Goal: Task Accomplishment & Management: Use online tool/utility

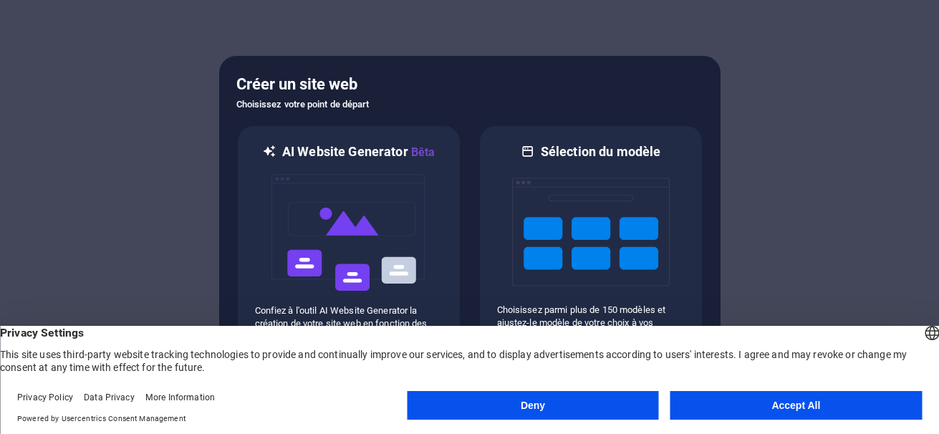
click at [538, 396] on button "Deny" at bounding box center [532, 405] width 251 height 29
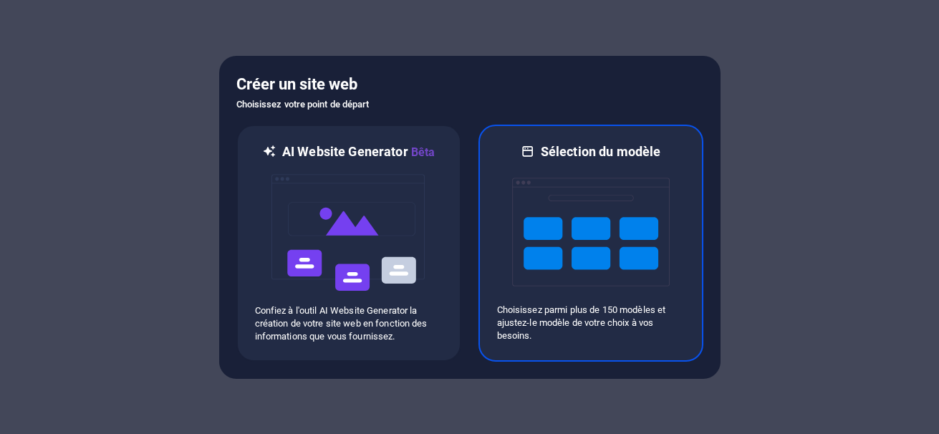
click at [572, 206] on img at bounding box center [591, 231] width 158 height 143
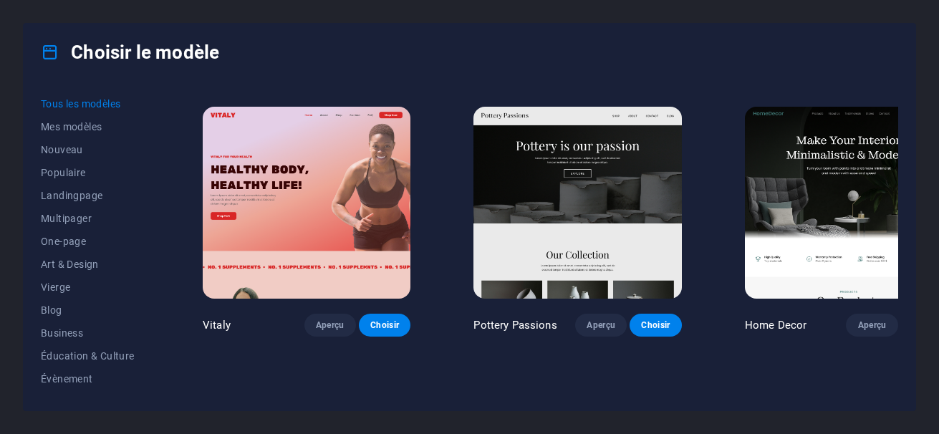
scroll to position [569, 0]
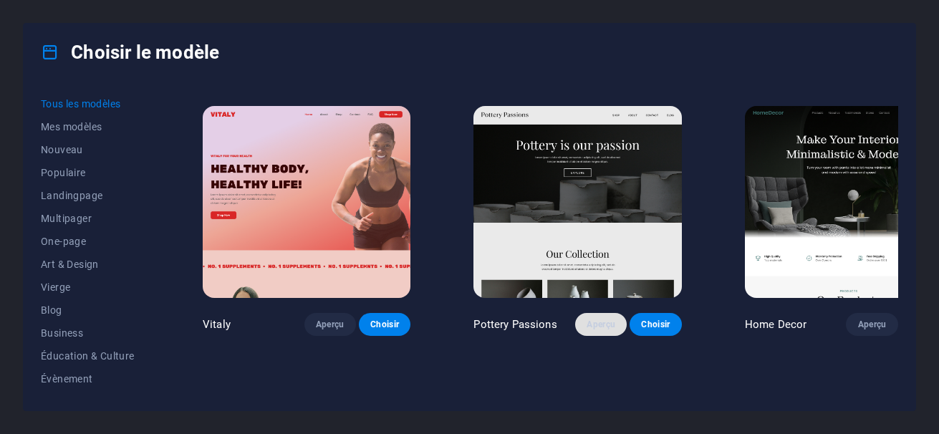
click at [575, 313] on button "Aperçu" at bounding box center [601, 324] width 52 height 23
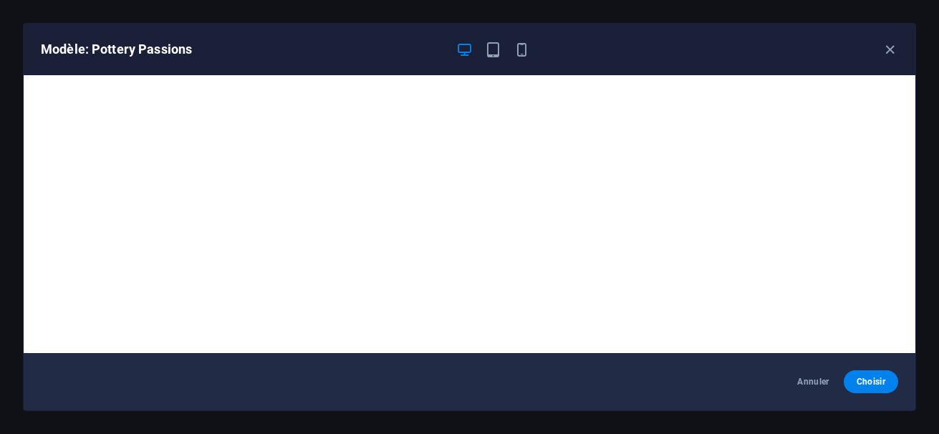
scroll to position [4, 0]
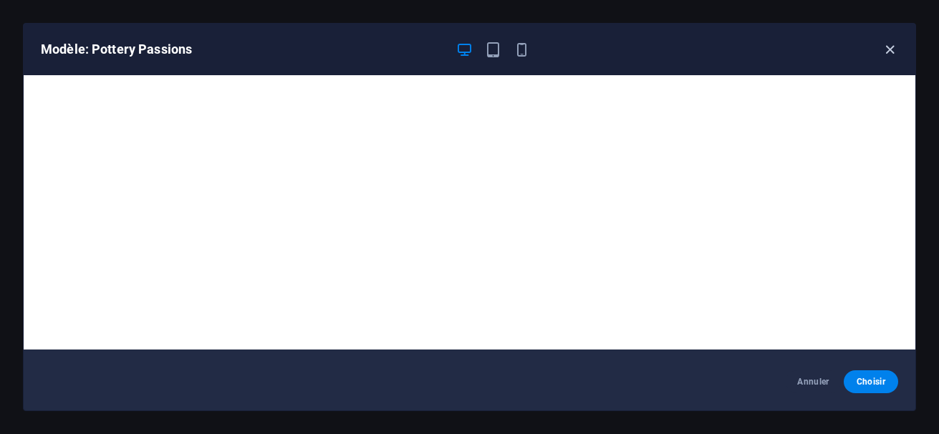
click at [888, 49] on icon "button" at bounding box center [890, 50] width 16 height 16
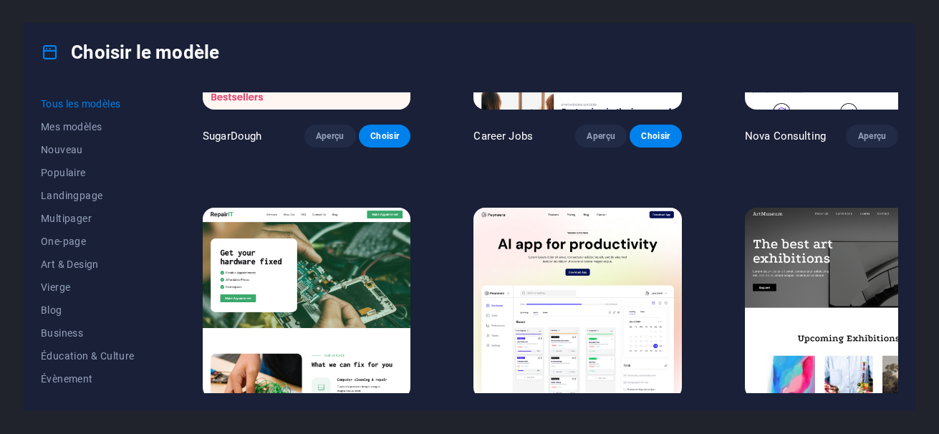
scroll to position [183, 0]
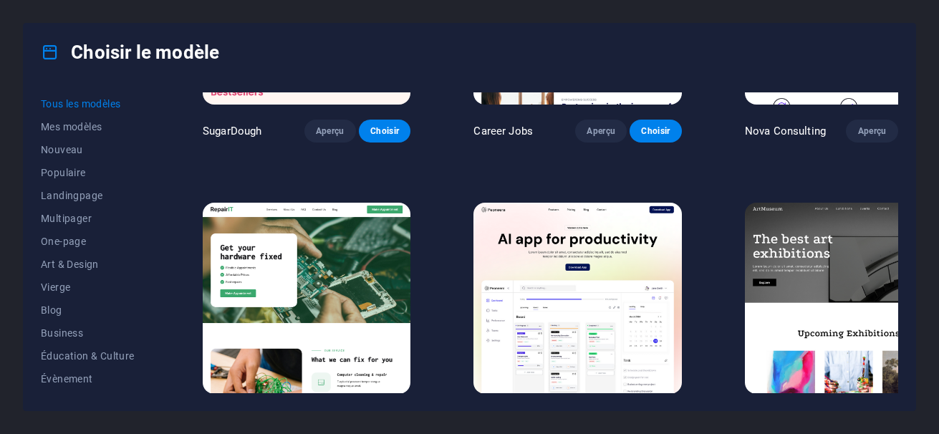
click at [846, 409] on button "Aperçu" at bounding box center [872, 420] width 52 height 23
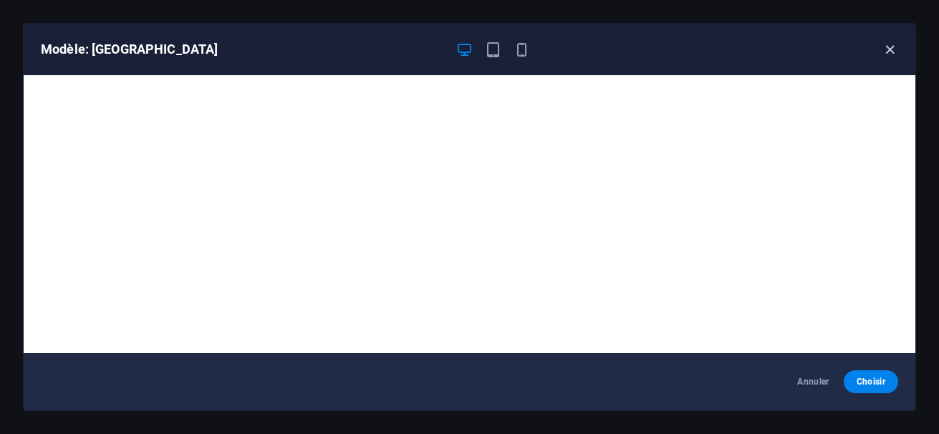
click at [883, 46] on icon "button" at bounding box center [890, 50] width 16 height 16
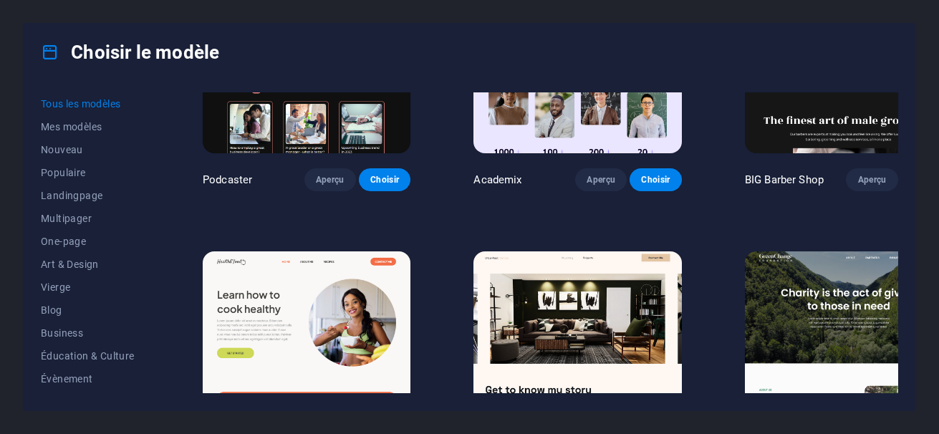
scroll to position [1879, 0]
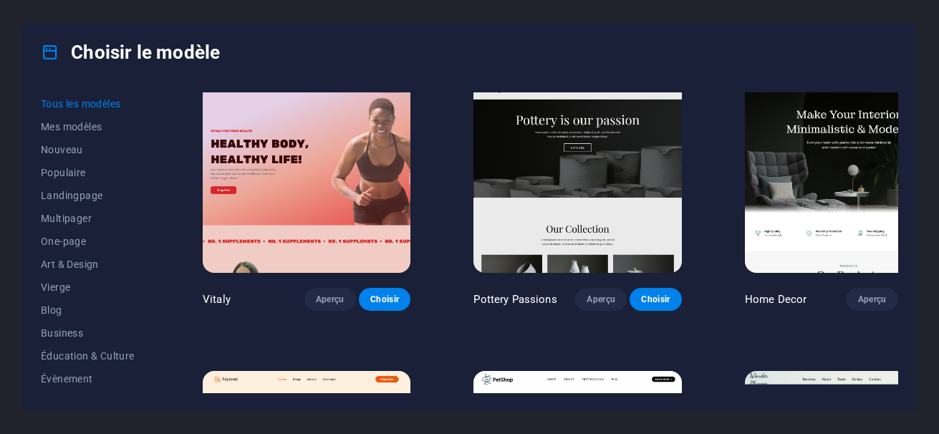
scroll to position [602, 0]
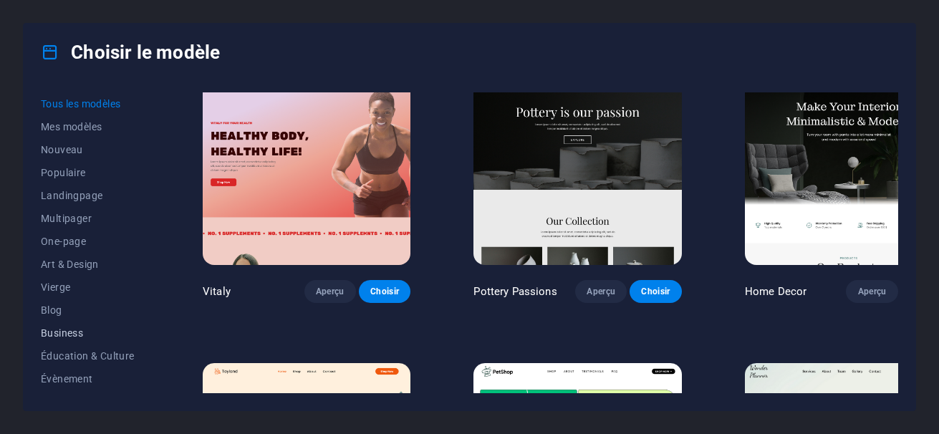
click at [58, 336] on span "Business" at bounding box center [90, 332] width 99 height 11
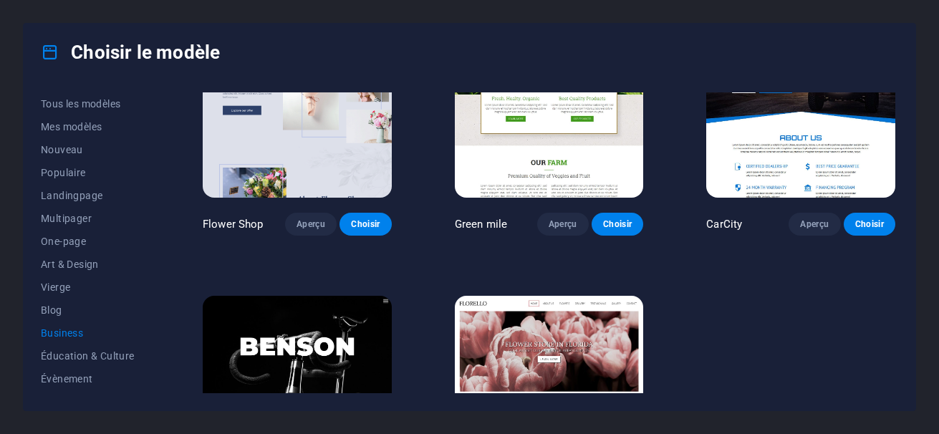
scroll to position [348, 0]
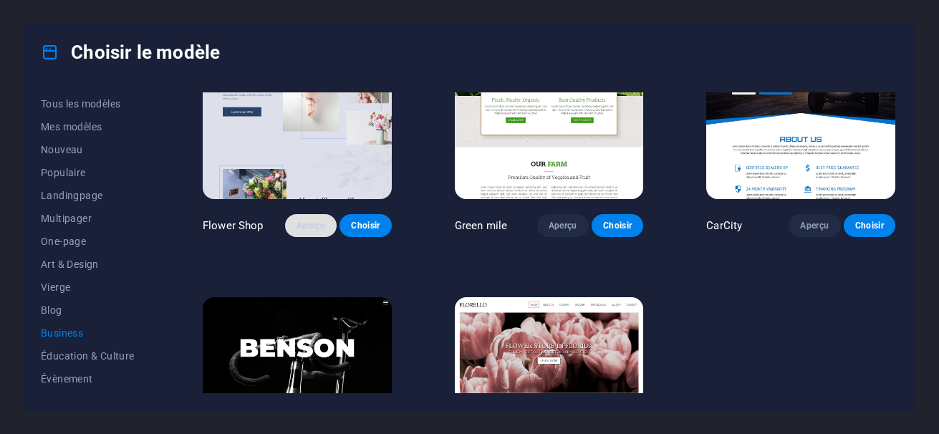
click at [307, 220] on span "Aperçu" at bounding box center [311, 225] width 29 height 11
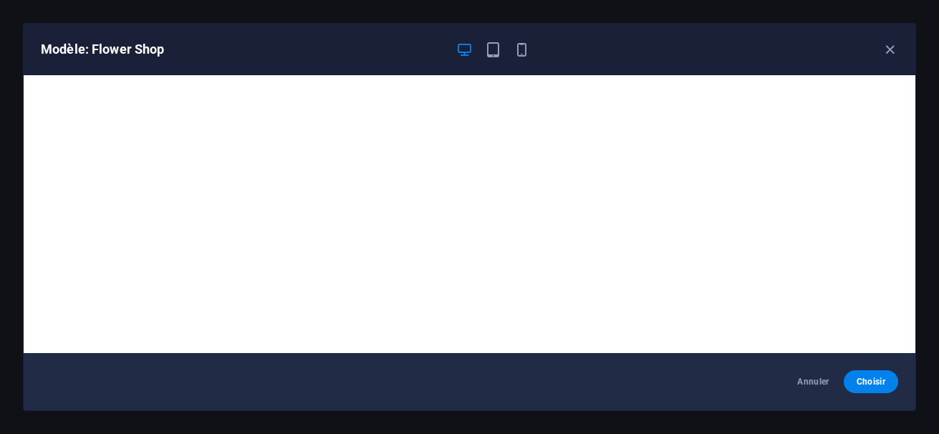
click at [887, 38] on div "Modèle: Flower Shop" at bounding box center [470, 50] width 892 height 52
click at [890, 51] on icon "button" at bounding box center [890, 50] width 16 height 16
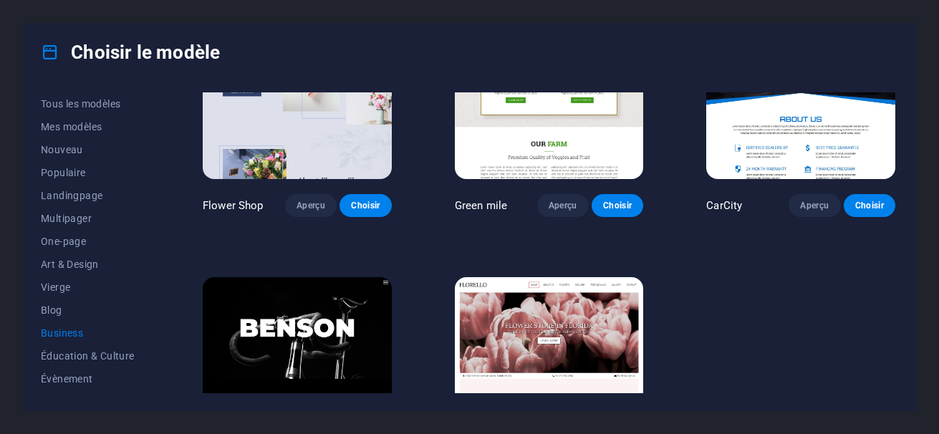
scroll to position [366, 0]
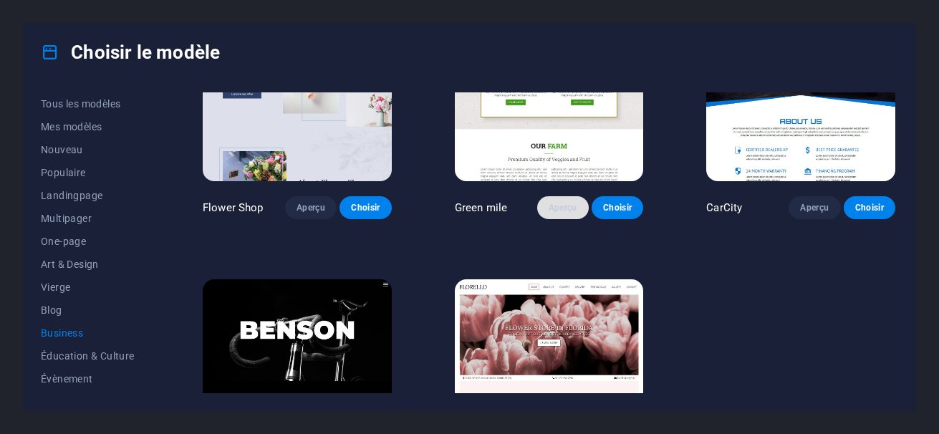
click at [558, 202] on span "Aperçu" at bounding box center [563, 207] width 29 height 11
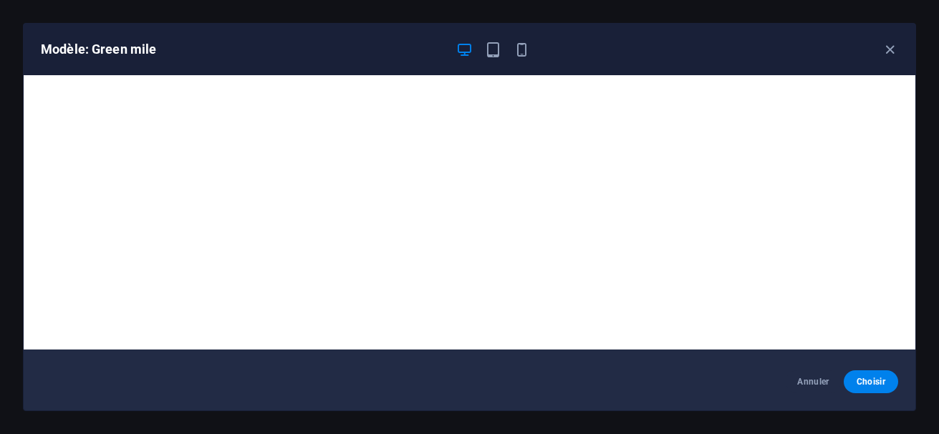
scroll to position [0, 0]
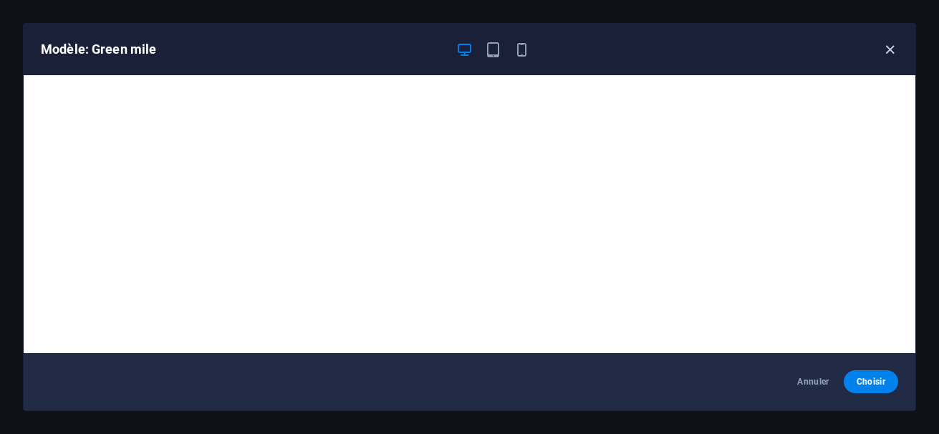
click at [893, 54] on icon "button" at bounding box center [890, 50] width 16 height 16
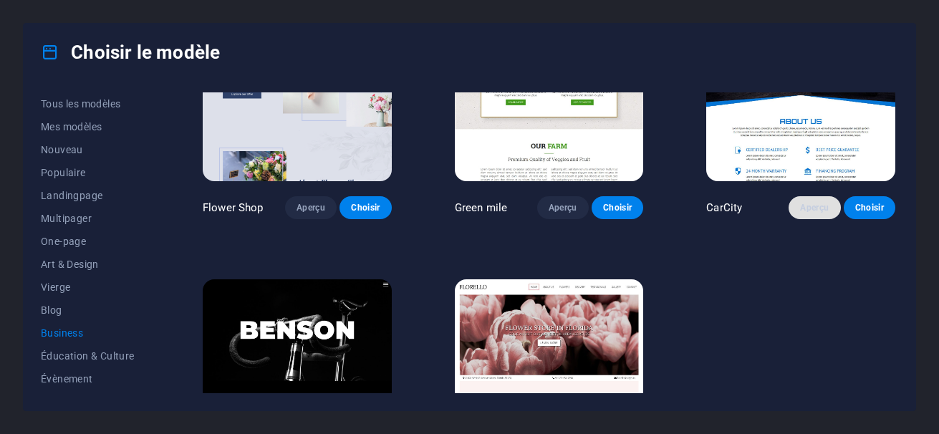
click at [814, 206] on span "Aperçu" at bounding box center [814, 207] width 29 height 11
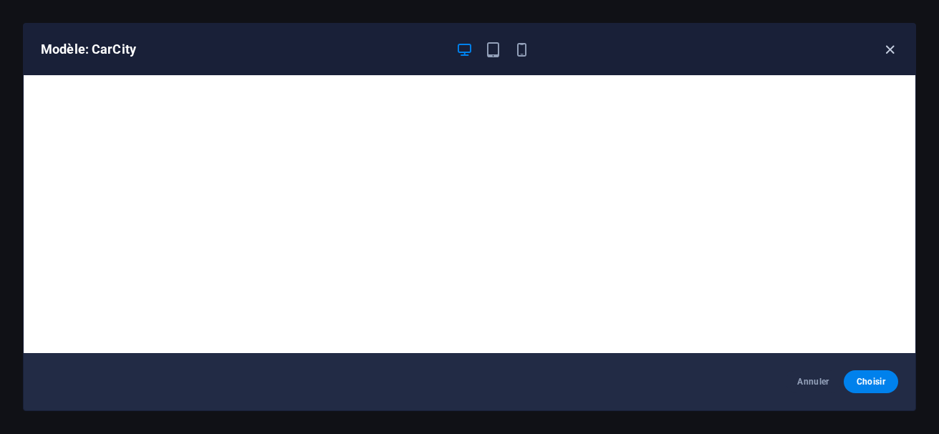
click at [888, 49] on icon "button" at bounding box center [890, 50] width 16 height 16
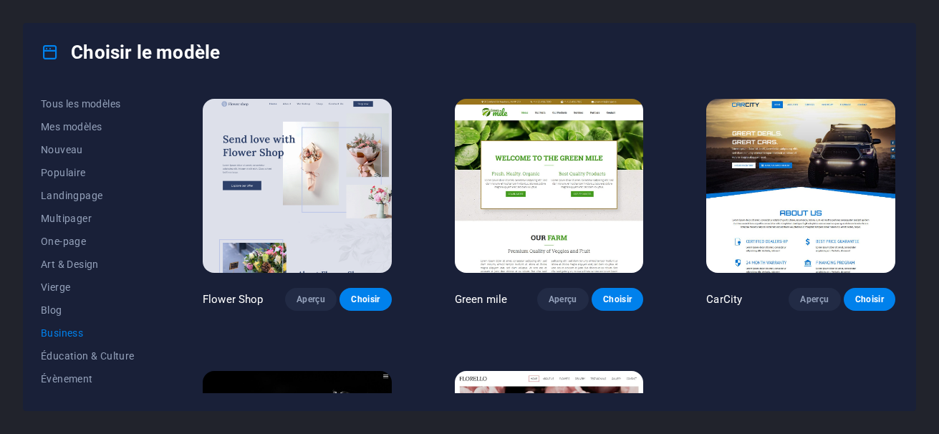
scroll to position [300, 0]
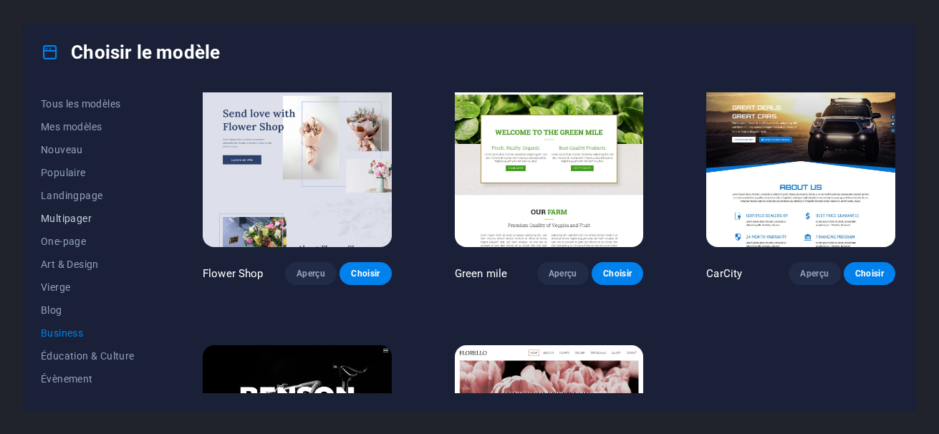
click at [76, 218] on span "Multipager" at bounding box center [90, 218] width 99 height 11
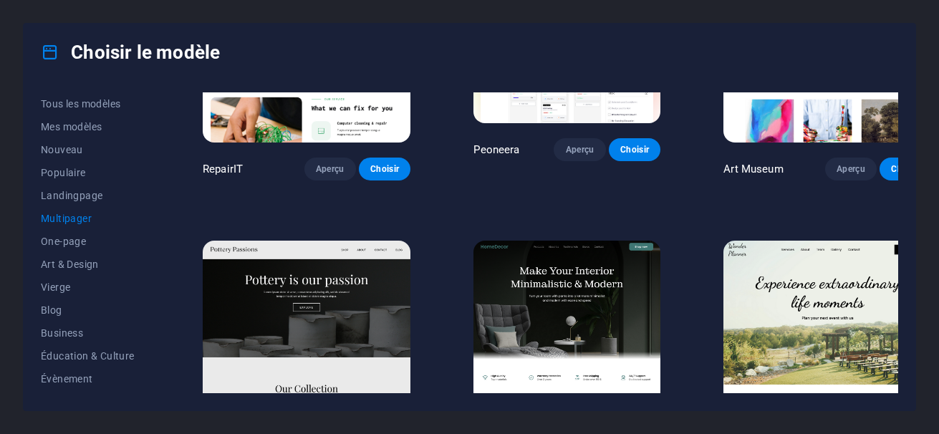
scroll to position [433, 0]
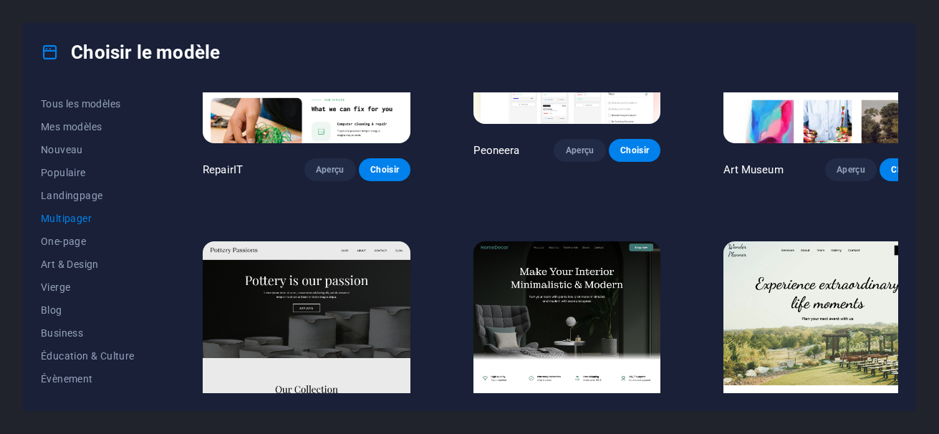
click at [62, 219] on span "Multipager" at bounding box center [90, 218] width 99 height 11
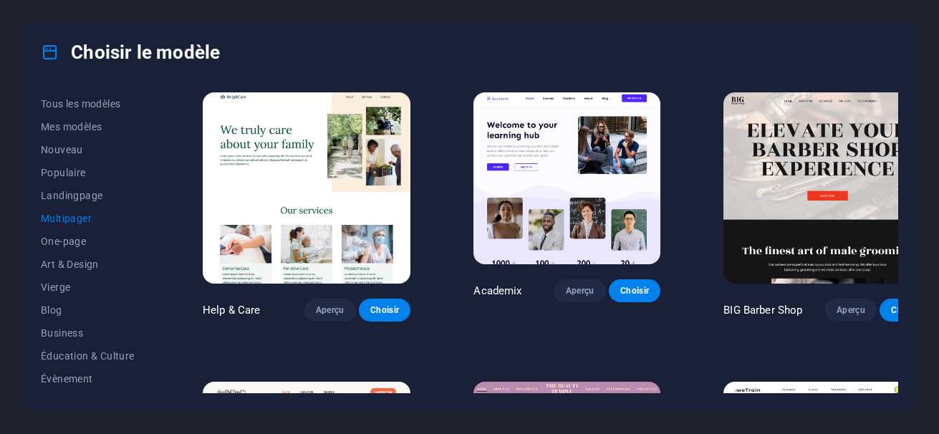
scroll to position [898, 0]
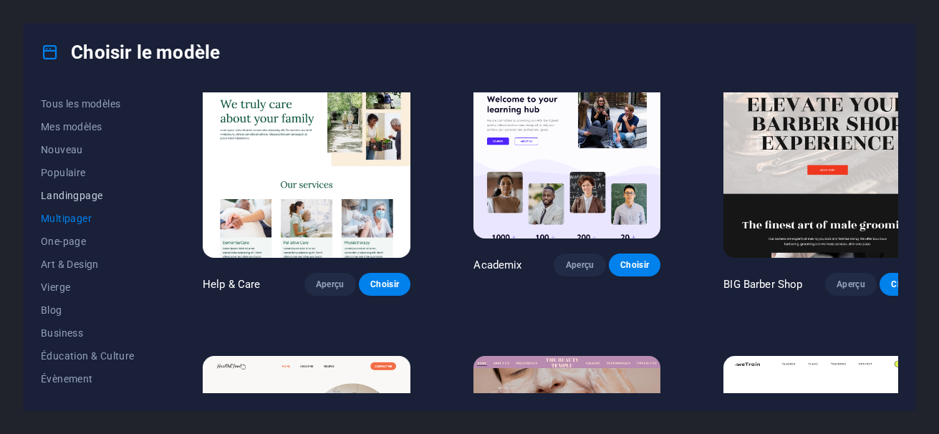
click at [87, 197] on span "Landingpage" at bounding box center [90, 195] width 99 height 11
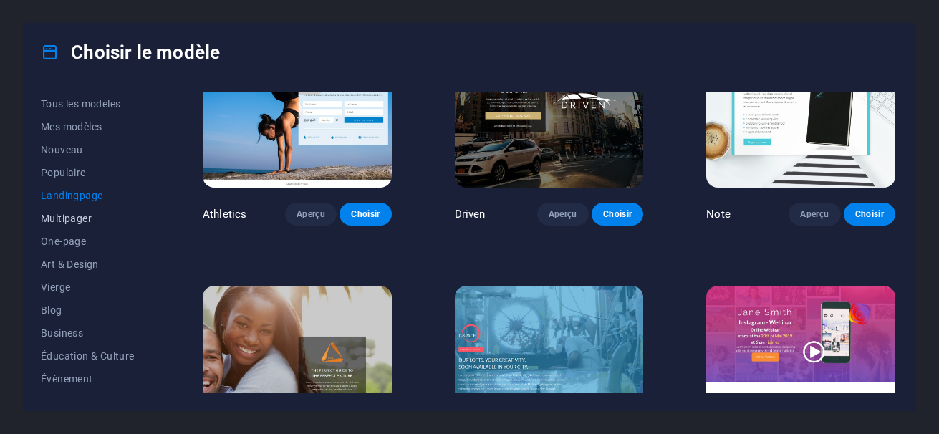
click at [71, 215] on span "Multipager" at bounding box center [90, 218] width 99 height 11
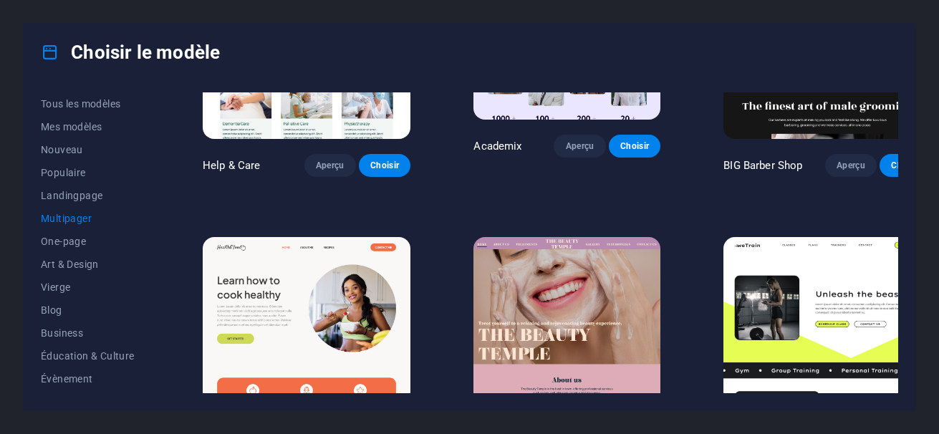
scroll to position [1025, 0]
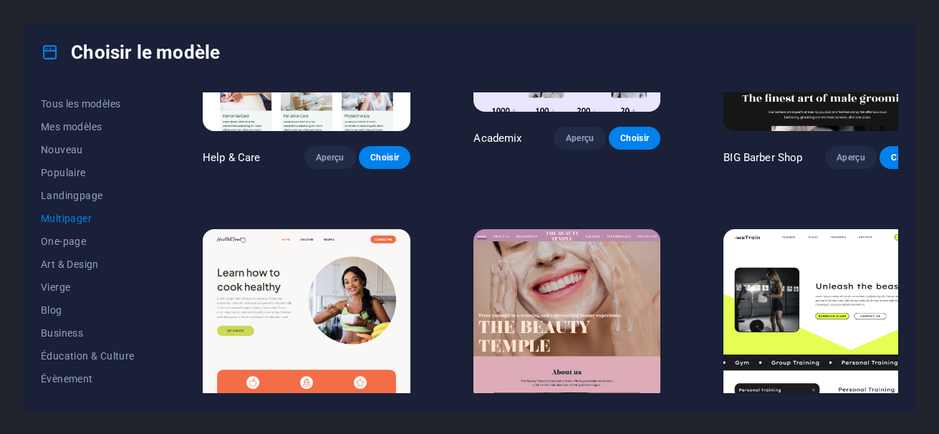
click at [562, 420] on button "Aperçu" at bounding box center [582, 431] width 50 height 23
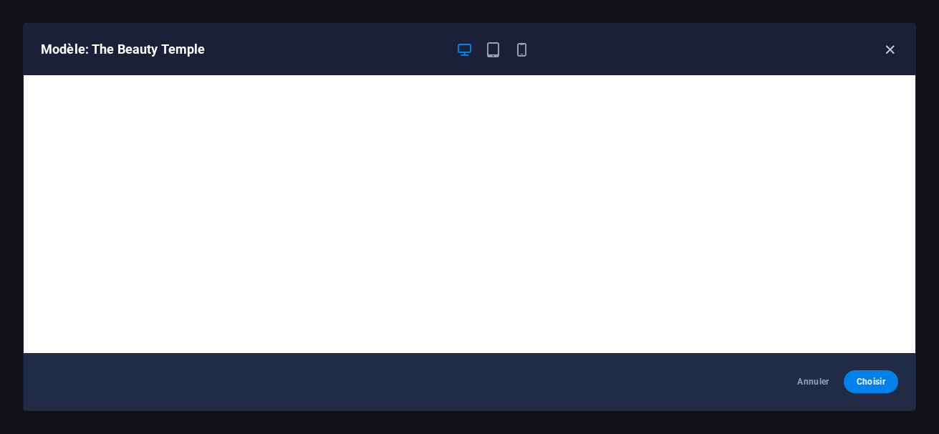
click at [890, 44] on icon "button" at bounding box center [890, 50] width 16 height 16
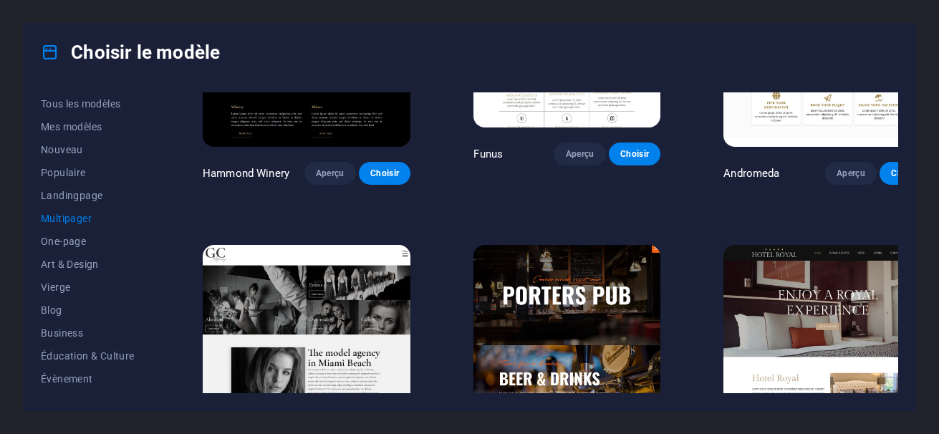
scroll to position [5658, 0]
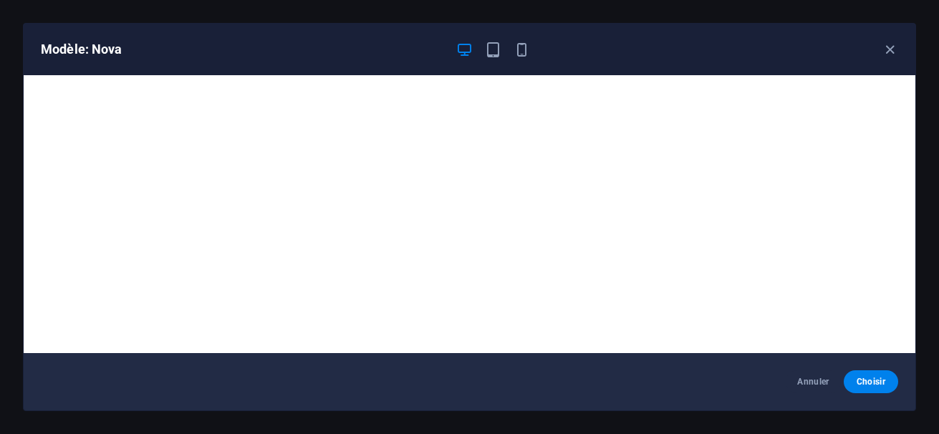
scroll to position [4, 0]
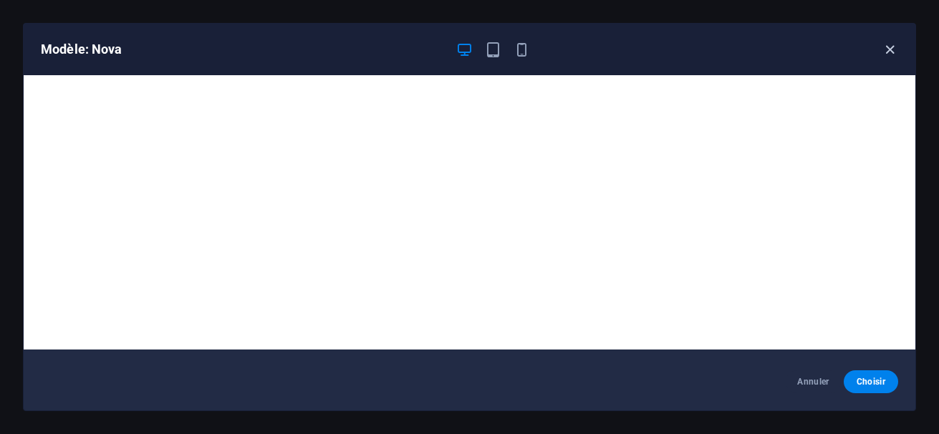
click at [896, 48] on icon "button" at bounding box center [890, 50] width 16 height 16
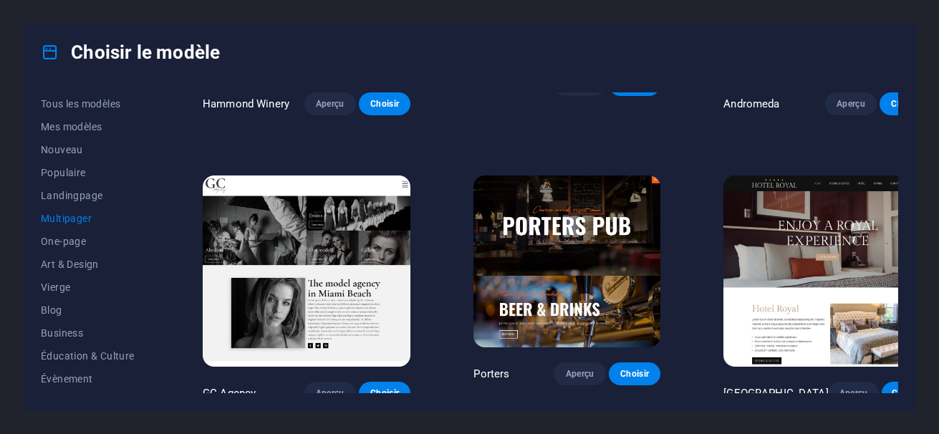
scroll to position [5733, 0]
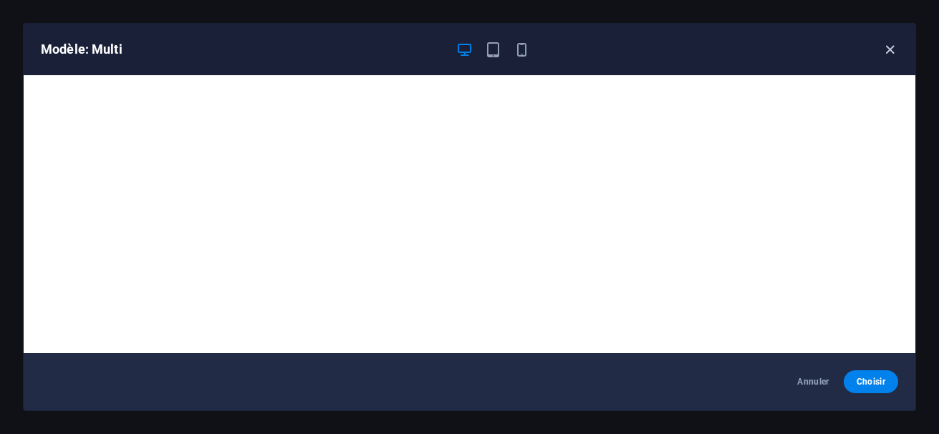
click at [888, 45] on icon "button" at bounding box center [890, 50] width 16 height 16
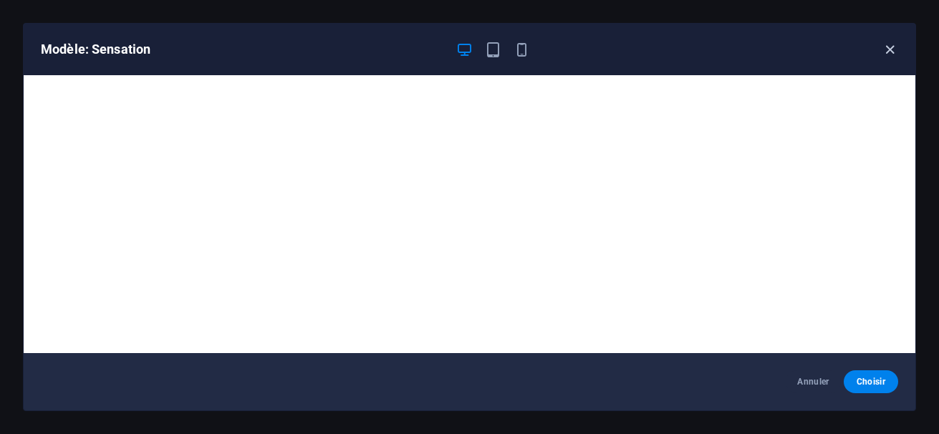
click at [888, 50] on icon "button" at bounding box center [890, 50] width 16 height 16
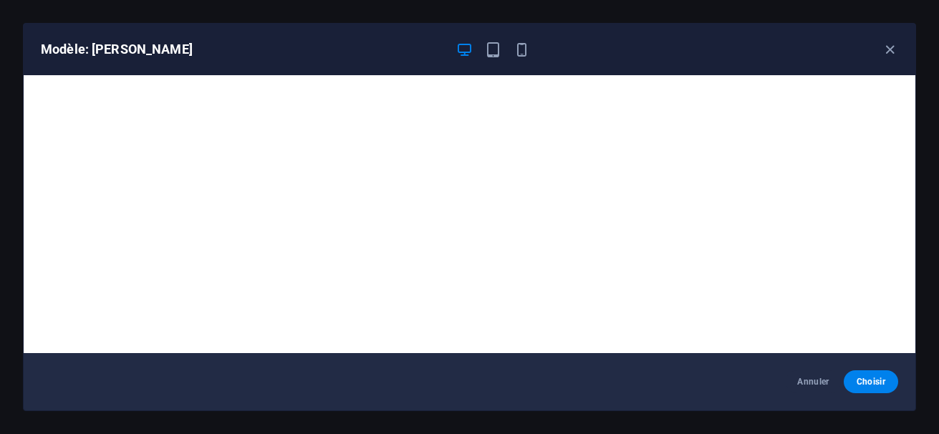
click at [898, 59] on div "Modèle: Jane" at bounding box center [470, 50] width 892 height 52
click at [894, 49] on icon "button" at bounding box center [890, 50] width 16 height 16
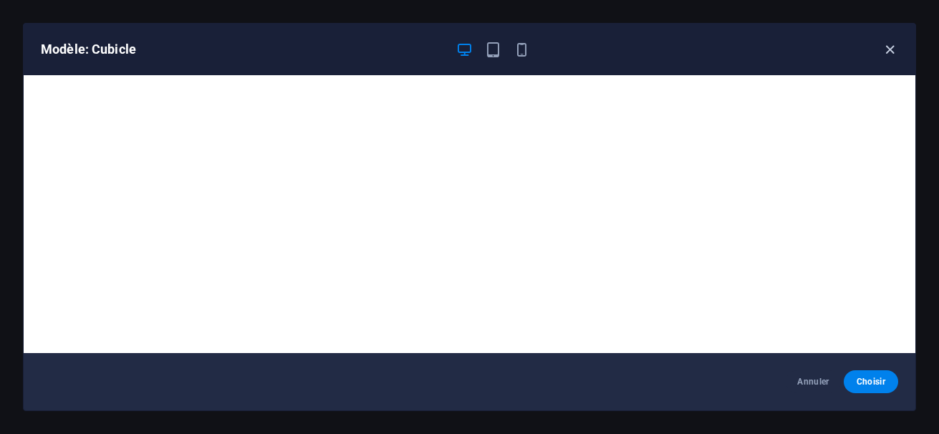
click at [883, 48] on icon "button" at bounding box center [890, 50] width 16 height 16
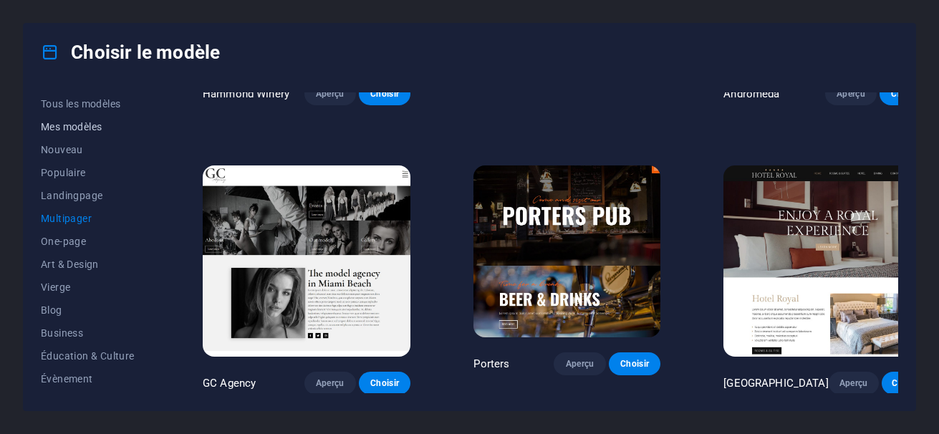
click at [87, 134] on button "Mes modèles" at bounding box center [90, 126] width 99 height 23
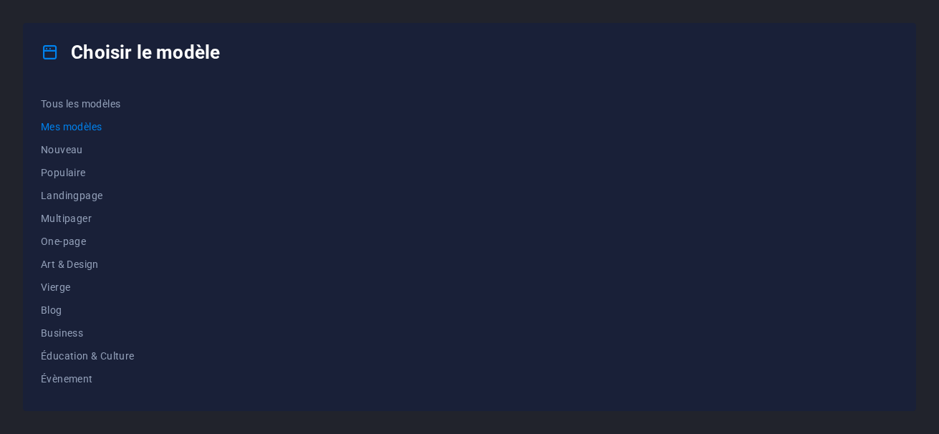
scroll to position [0, 0]
click at [65, 196] on span "Landingpage" at bounding box center [90, 195] width 99 height 11
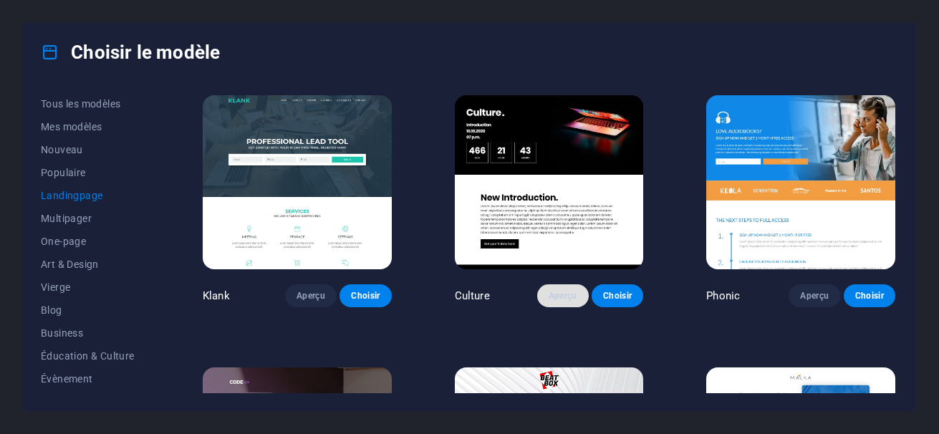
click at [556, 291] on span "Aperçu" at bounding box center [563, 295] width 29 height 11
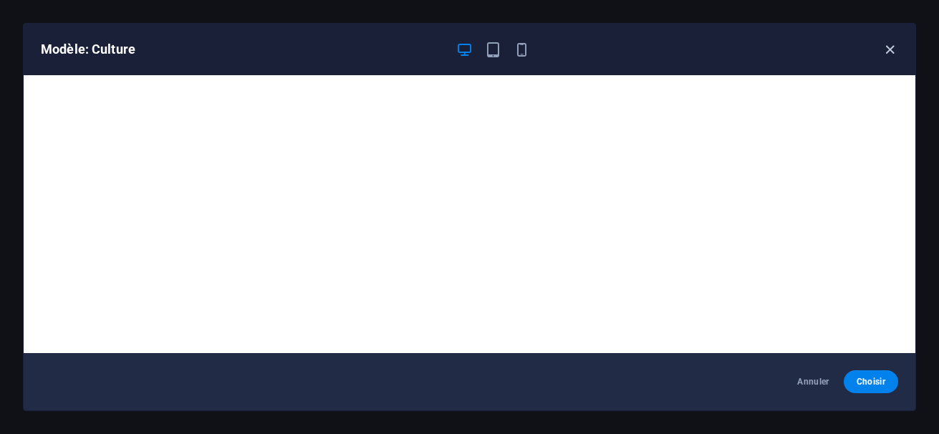
click at [891, 45] on icon "button" at bounding box center [890, 50] width 16 height 16
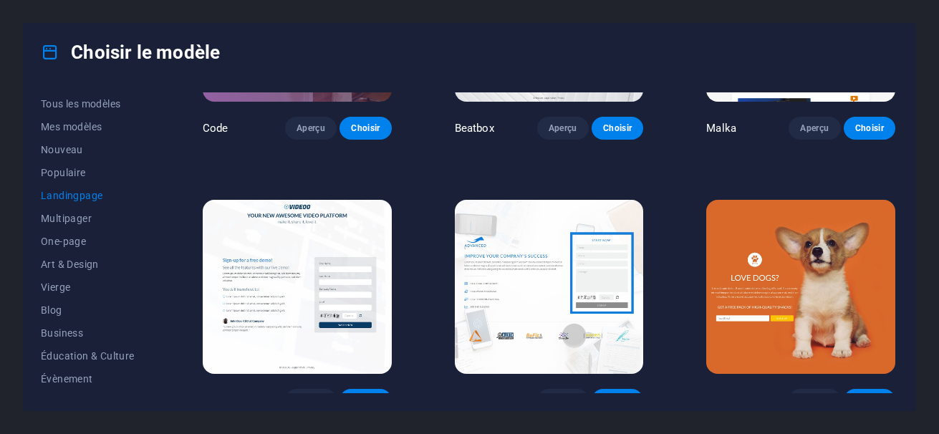
scroll to position [439, 0]
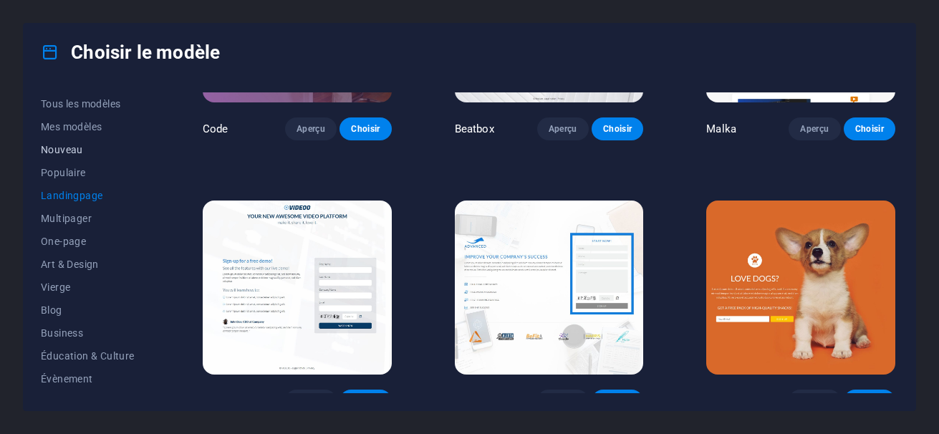
click at [64, 153] on span "Nouveau" at bounding box center [90, 149] width 99 height 11
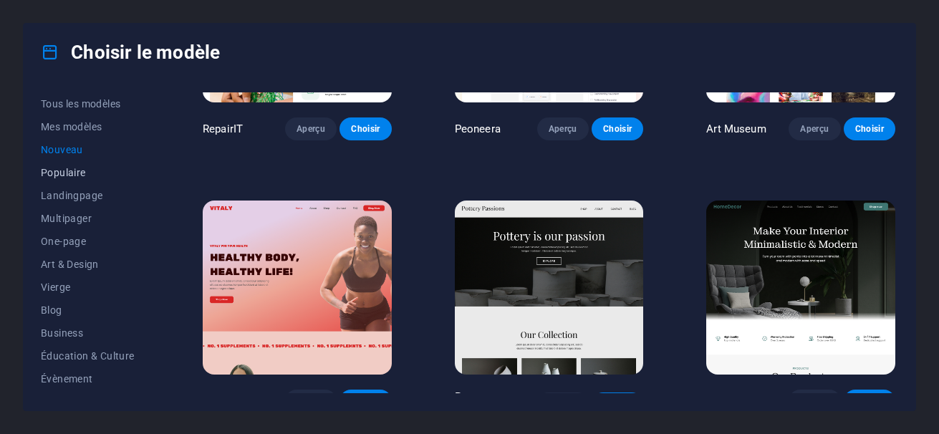
click at [64, 173] on span "Populaire" at bounding box center [90, 172] width 99 height 11
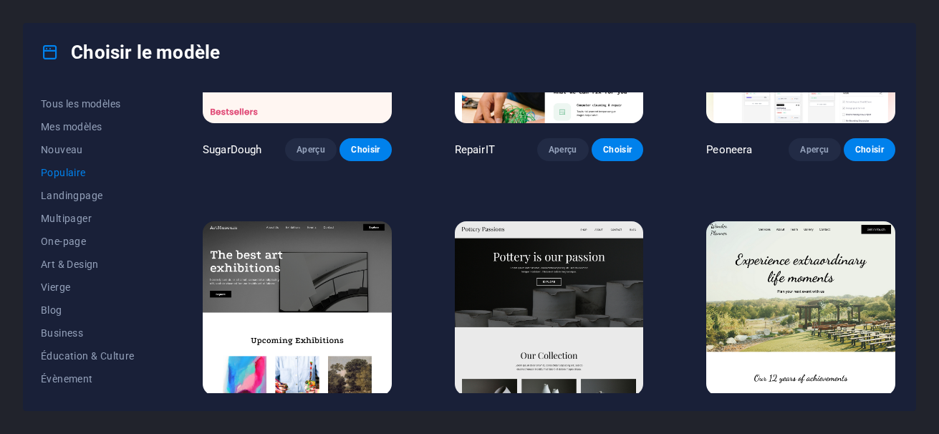
scroll to position [151, 0]
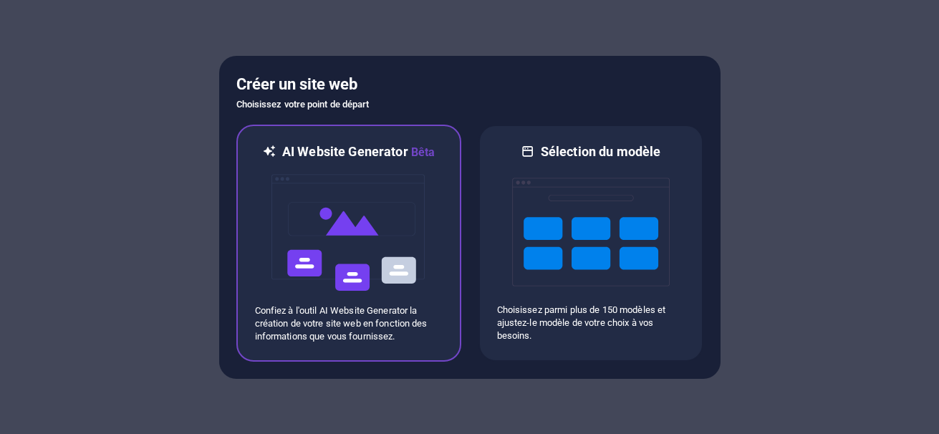
click at [392, 233] on img at bounding box center [349, 232] width 158 height 143
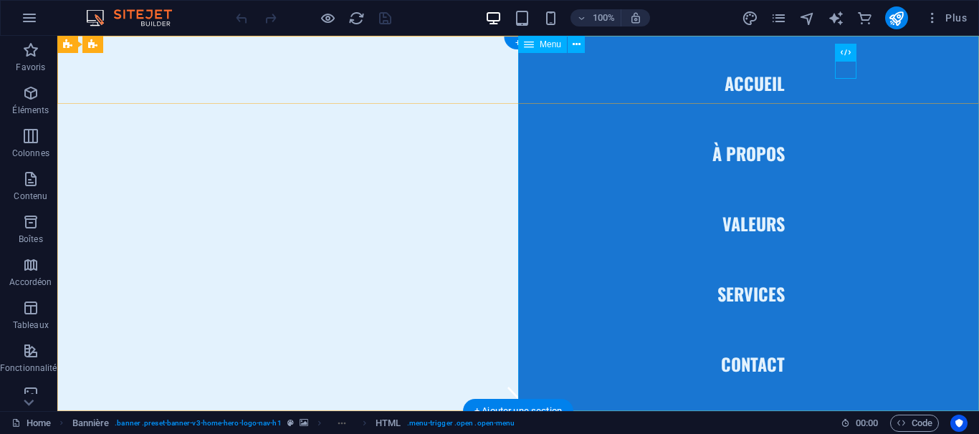
scroll to position [9, 0]
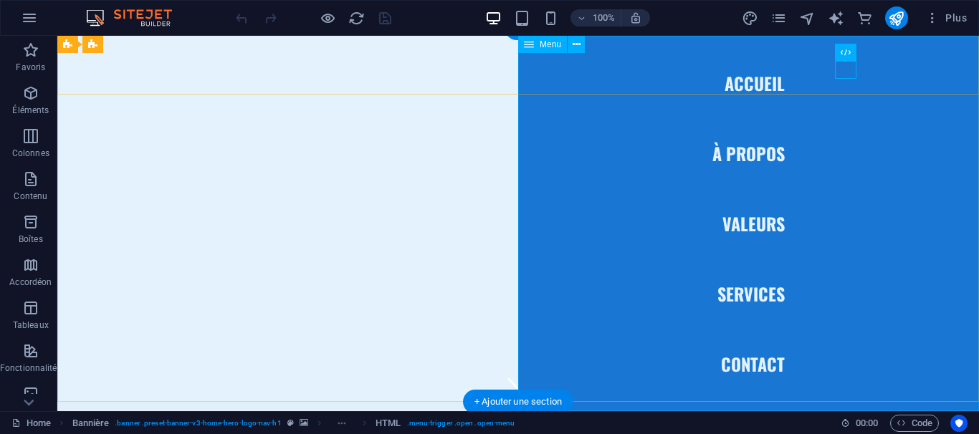
click at [757, 154] on nav "Accueil À Propos Valeurs Services Contact" at bounding box center [748, 223] width 461 height 375
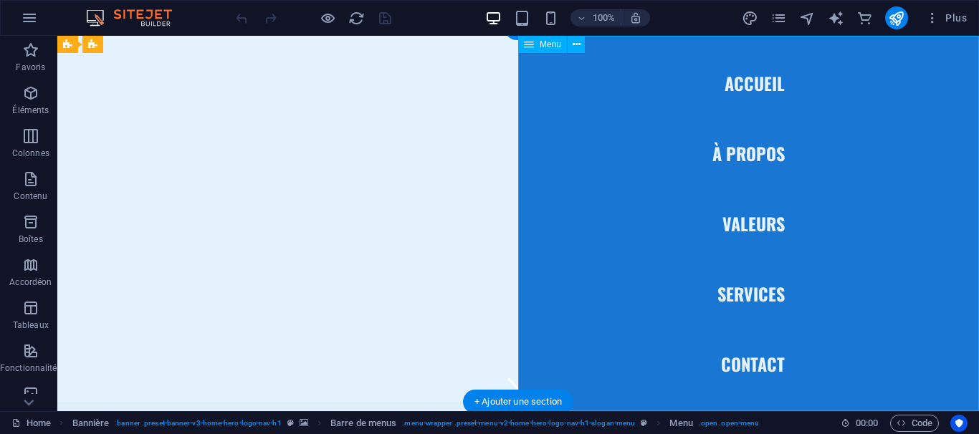
drag, startPoint x: 778, startPoint y: 69, endPoint x: 771, endPoint y: 76, distance: 10.1
click at [777, 69] on nav "Accueil À Propos Valeurs Services Contact" at bounding box center [748, 223] width 461 height 375
click at [764, 78] on nav "Accueil À Propos Valeurs Services Contact" at bounding box center [748, 223] width 461 height 375
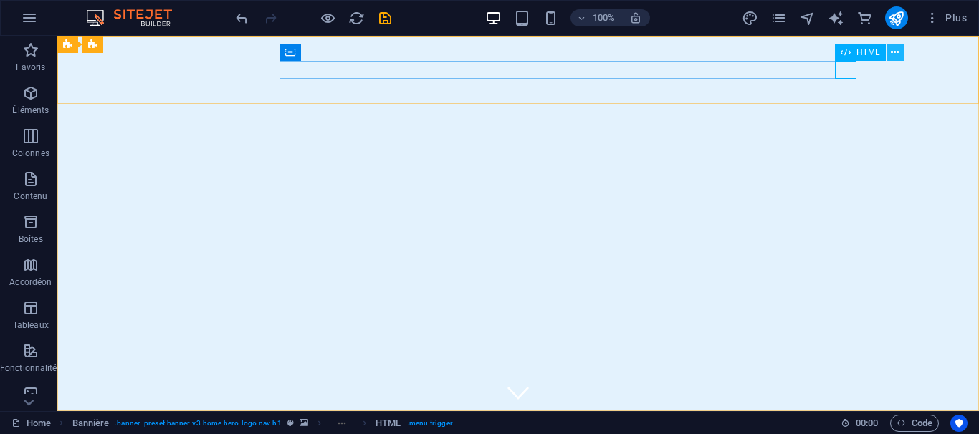
click at [894, 52] on icon at bounding box center [895, 52] width 8 height 15
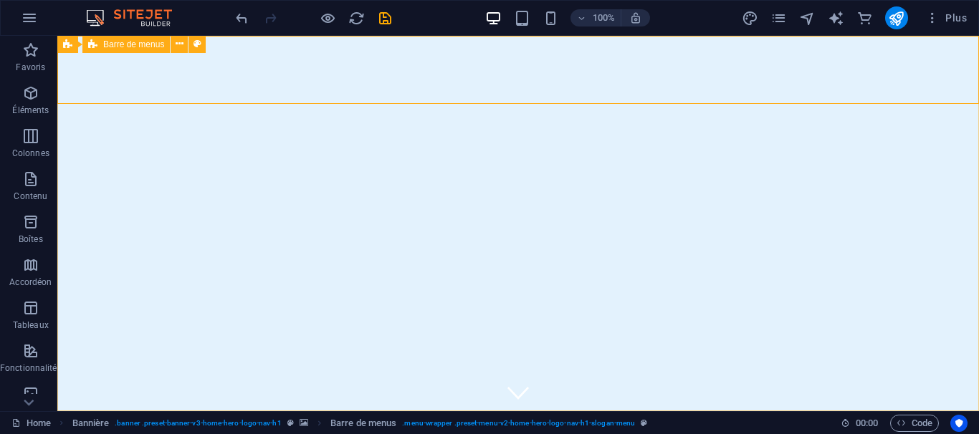
click at [128, 49] on span "Barre de menus" at bounding box center [133, 44] width 61 height 9
click at [178, 46] on icon at bounding box center [180, 44] width 8 height 15
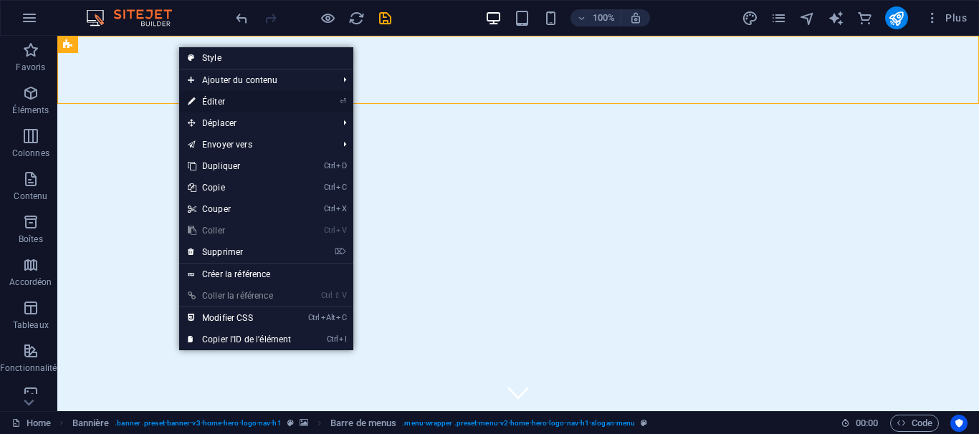
click at [203, 101] on link "⏎ Éditer" at bounding box center [239, 101] width 120 height 21
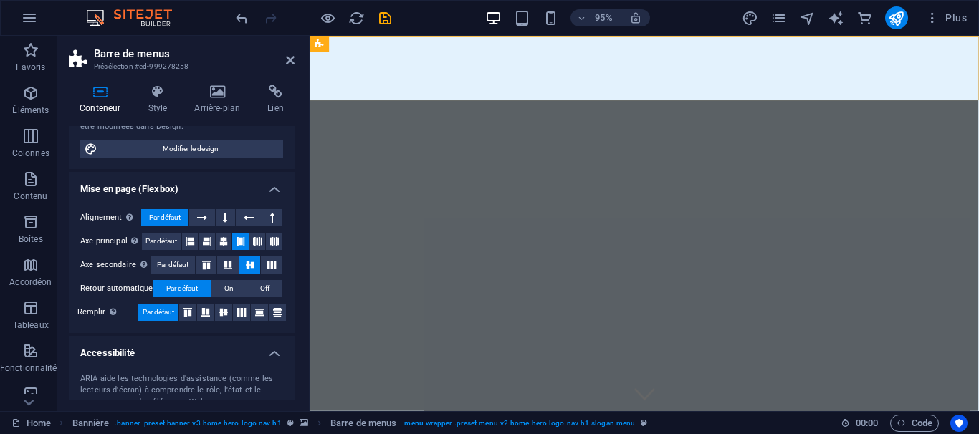
scroll to position [75, 0]
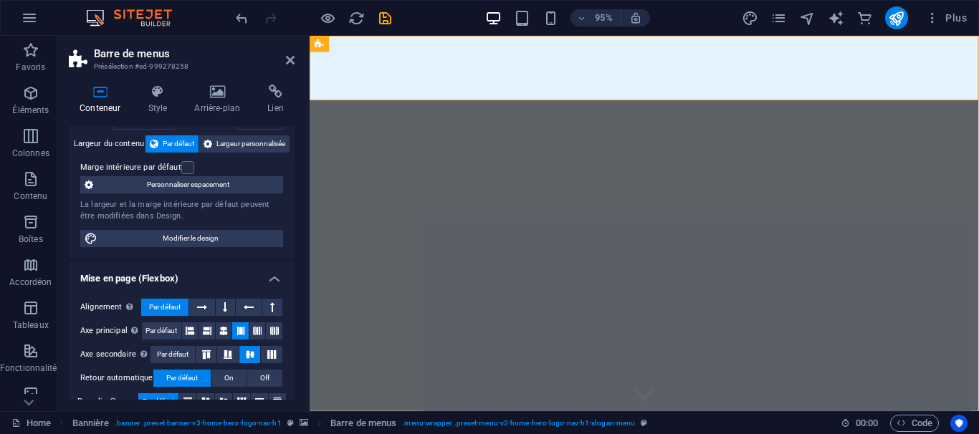
click at [92, 90] on icon at bounding box center [100, 92] width 62 height 14
click at [101, 102] on h4 "Conteneur" at bounding box center [103, 100] width 68 height 30
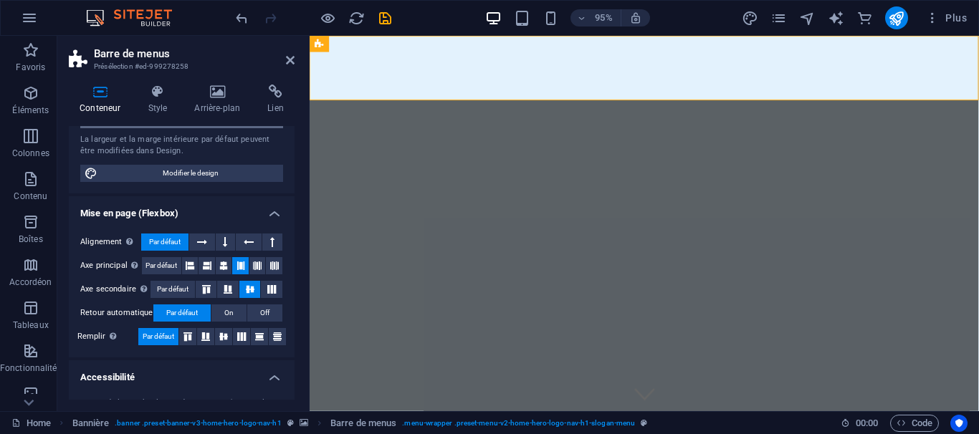
scroll to position [0, 0]
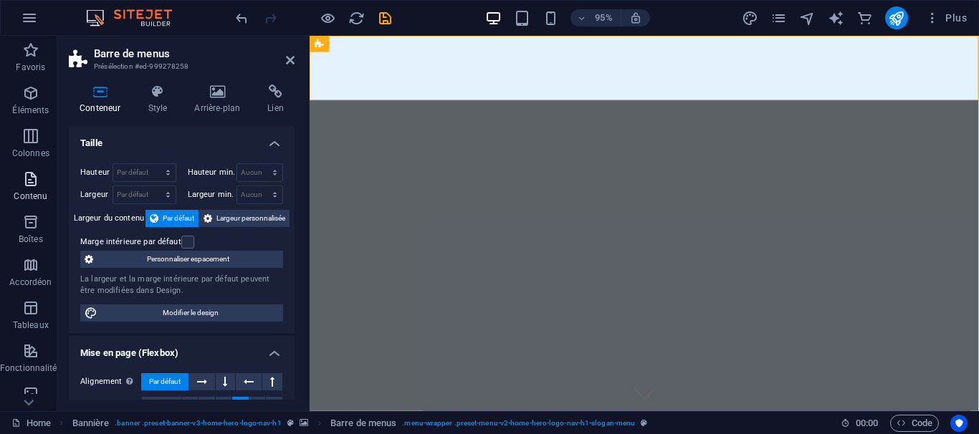
click at [35, 198] on p "Contenu" at bounding box center [31, 196] width 34 height 11
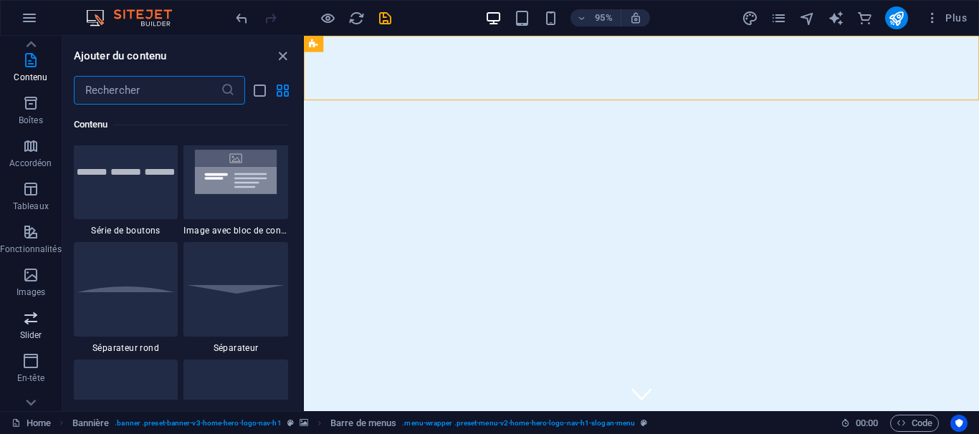
scroll to position [130, 0]
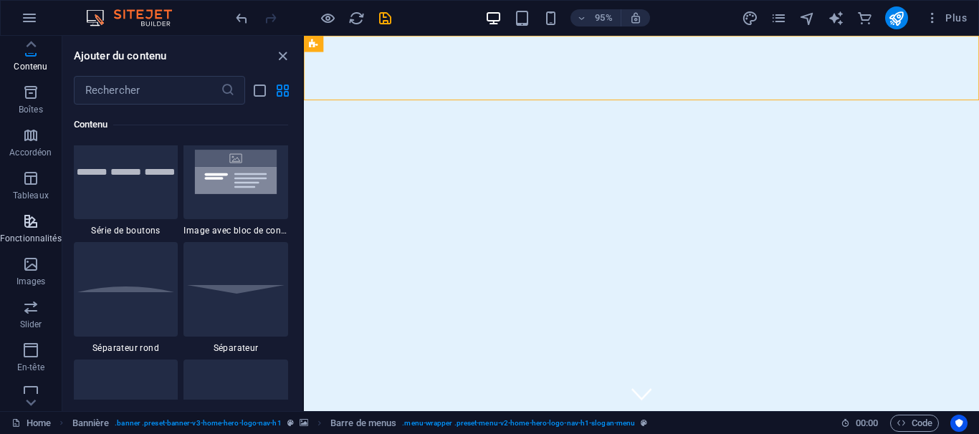
click at [22, 220] on icon "button" at bounding box center [30, 221] width 17 height 17
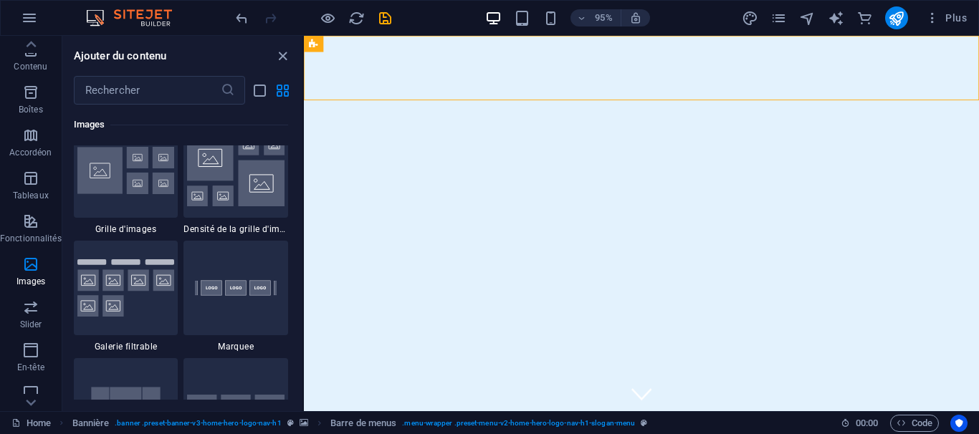
scroll to position [7417, 0]
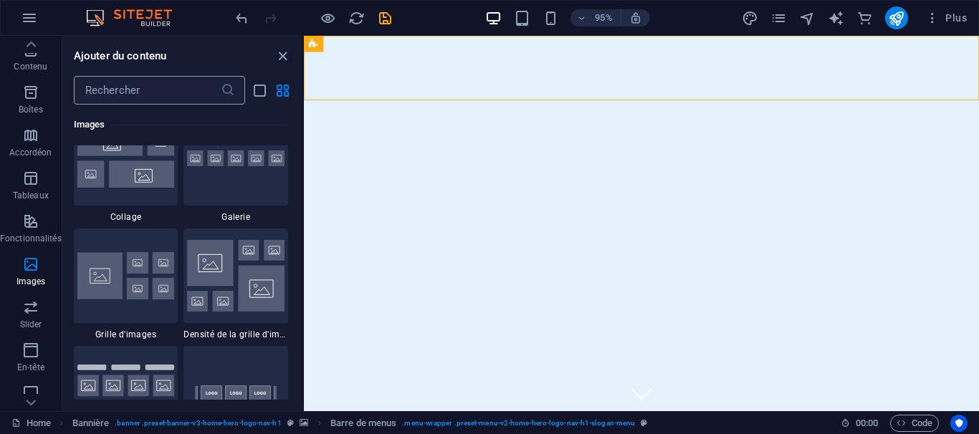
click at [120, 91] on input "text" at bounding box center [147, 90] width 147 height 29
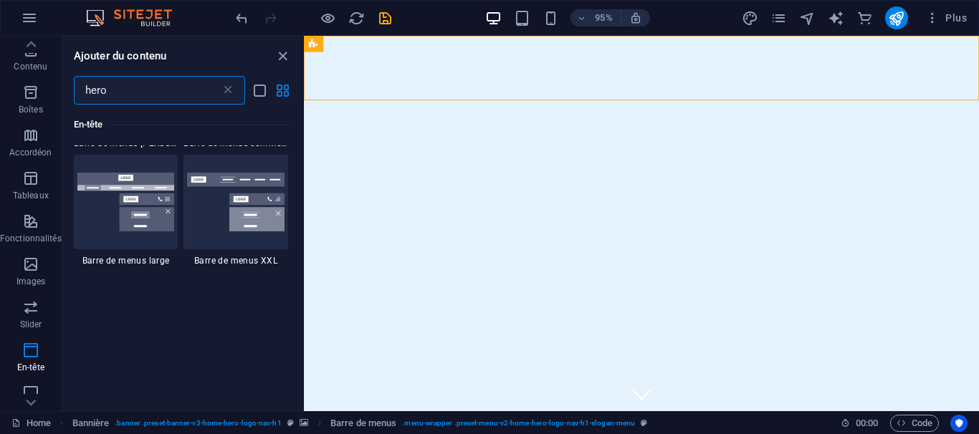
scroll to position [0, 0]
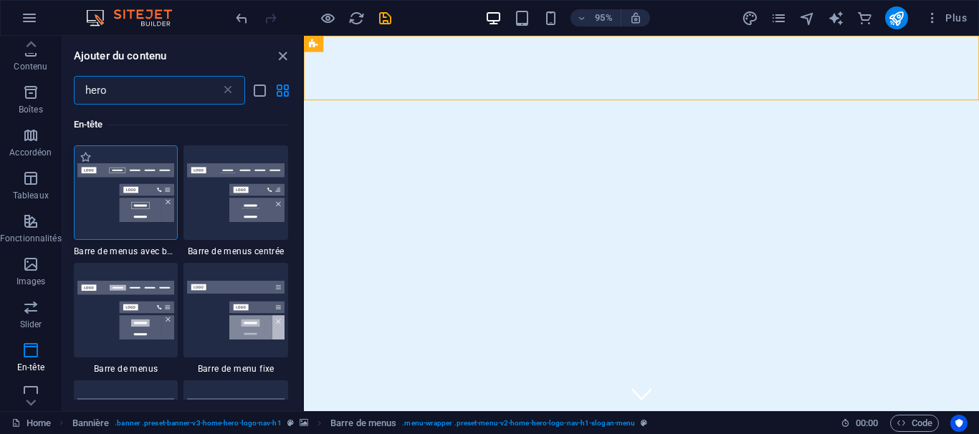
type input "hero"
click at [149, 191] on img at bounding box center [125, 192] width 97 height 59
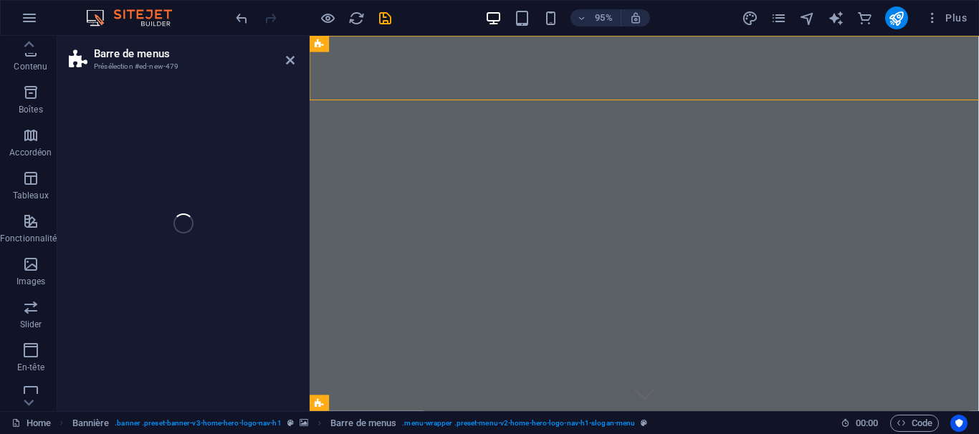
click at [95, 156] on div "Barre de menus Présélection #ed-new-479 H2 Bannière Conteneur Conteneur Bannièr…" at bounding box center [517, 223] width 921 height 375
select select "rem"
select select "preset-menu-v2-border"
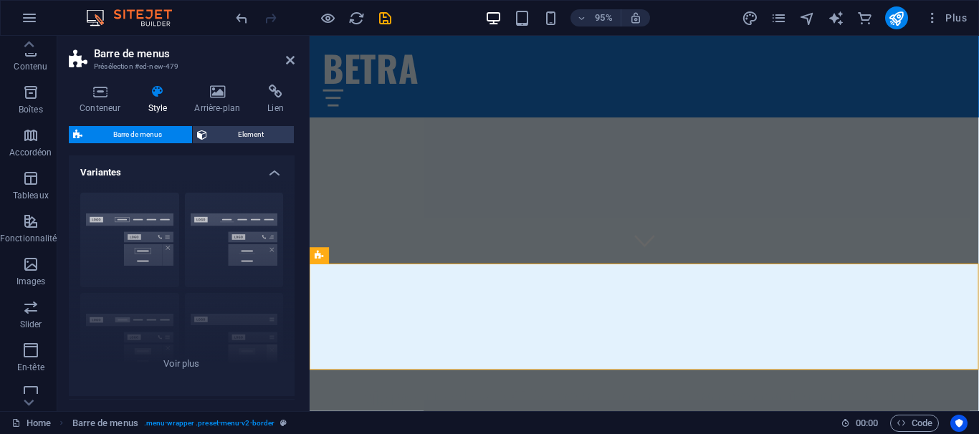
scroll to position [140, 0]
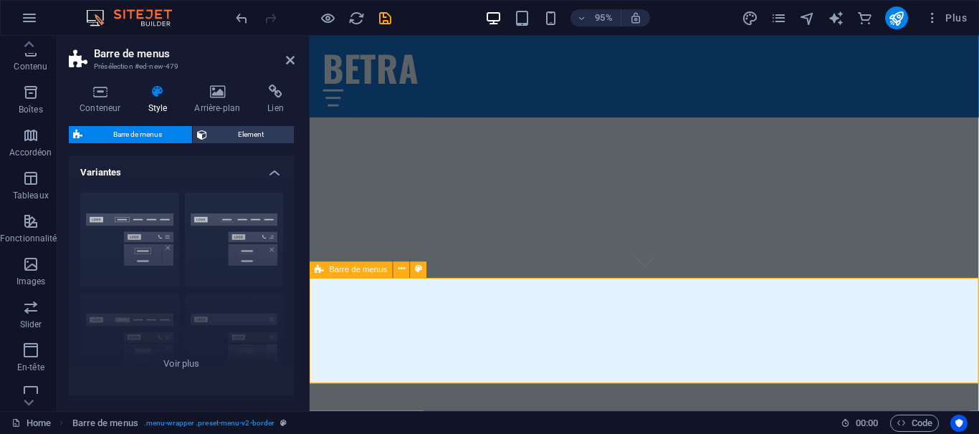
drag, startPoint x: 625, startPoint y: 297, endPoint x: 620, endPoint y: 284, distance: 13.2
click at [358, 273] on span "Barre de menus" at bounding box center [359, 270] width 58 height 8
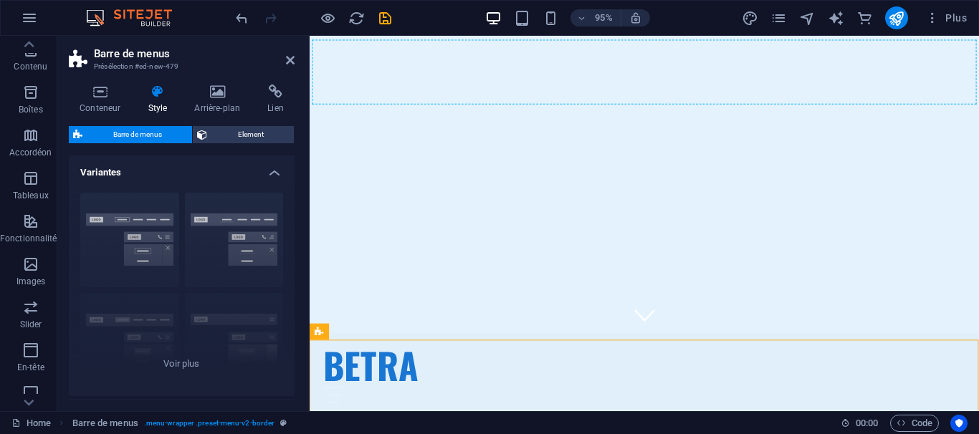
scroll to position [0, 0]
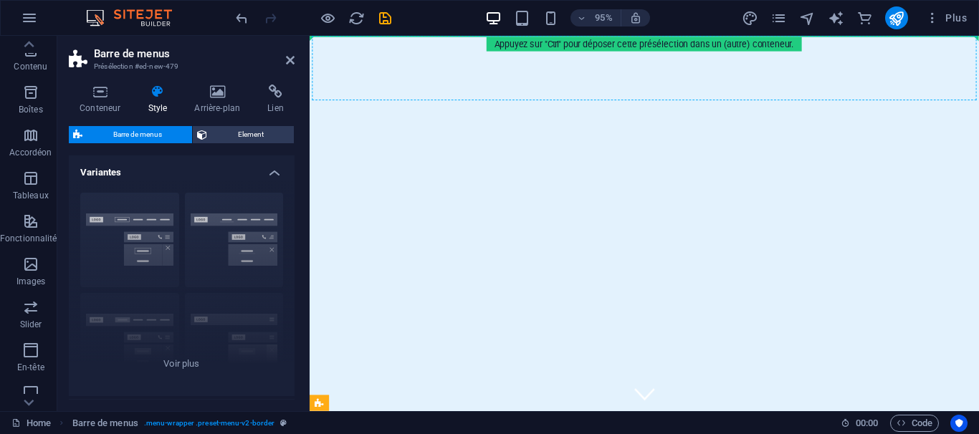
drag, startPoint x: 667, startPoint y: 309, endPoint x: 387, endPoint y: 85, distance: 358.4
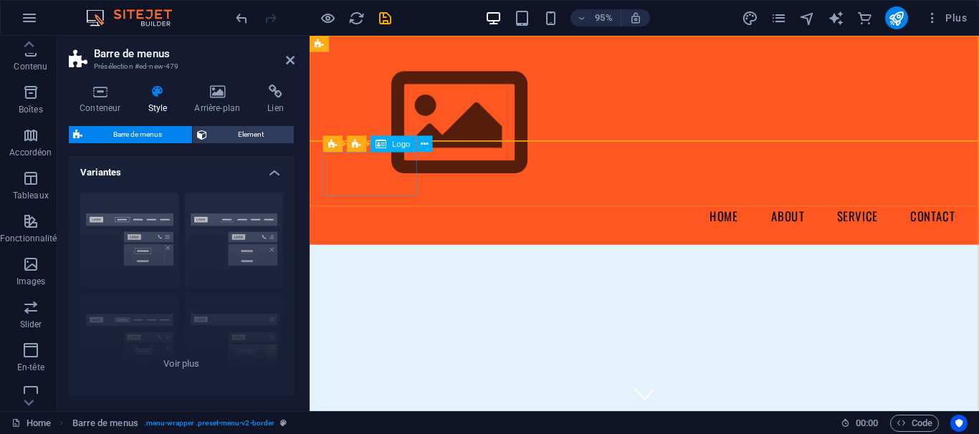
drag, startPoint x: 689, startPoint y: 78, endPoint x: 384, endPoint y: 160, distance: 315.3
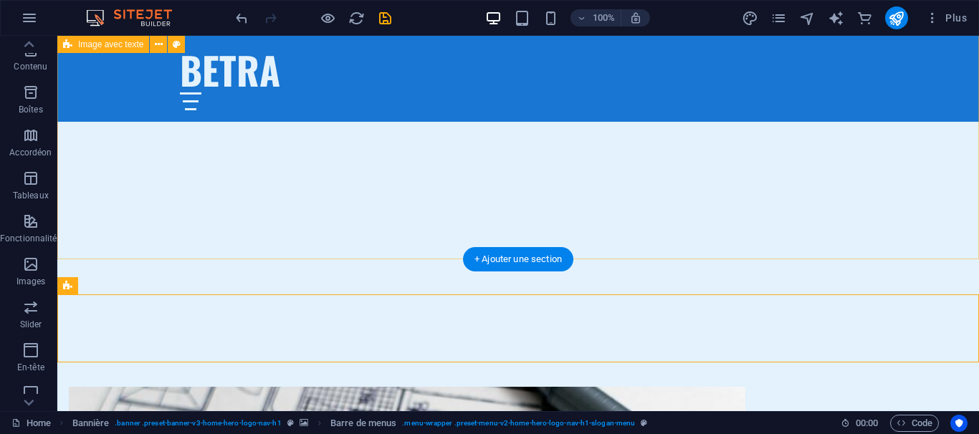
scroll to position [527, 0]
